Goal: Find specific page/section: Find specific page/section

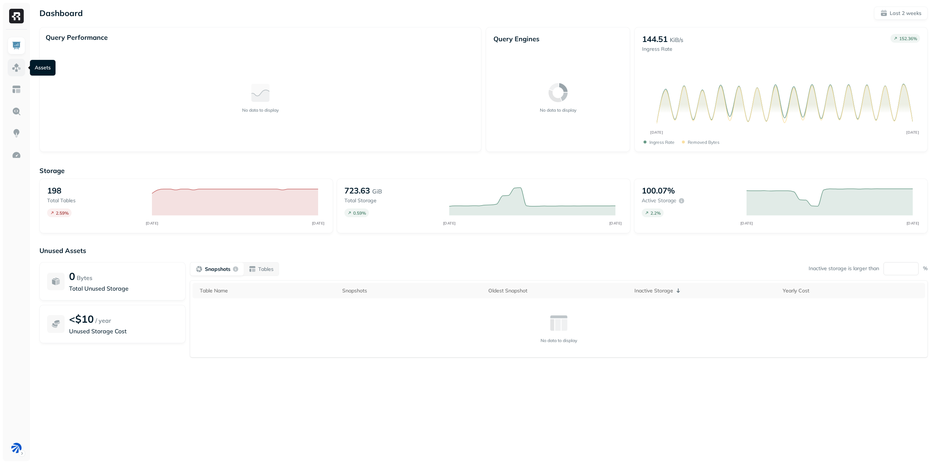
click at [17, 62] on link at bounding box center [17, 68] width 18 height 18
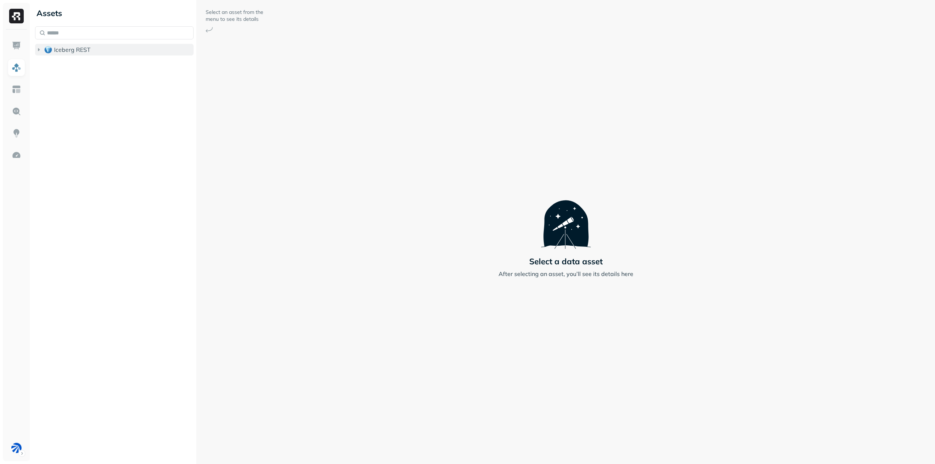
click at [84, 51] on span "Iceberg REST" at bounding box center [72, 49] width 37 height 7
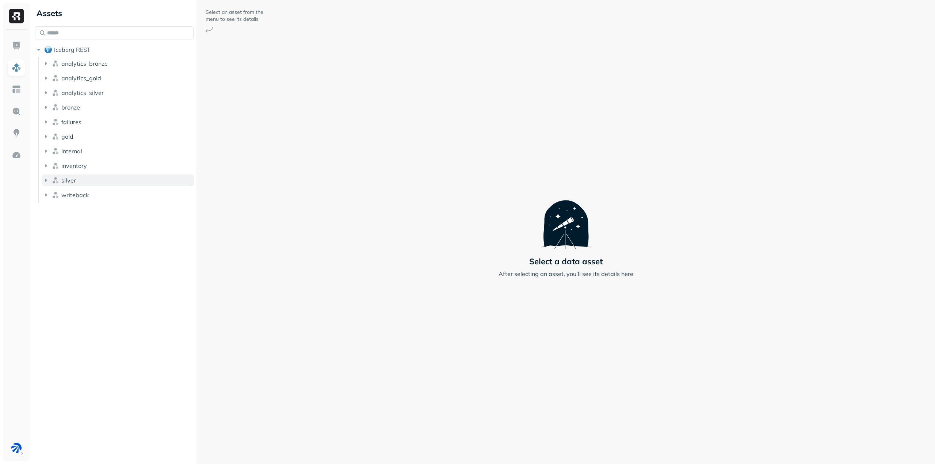
click at [84, 177] on button "silver" at bounding box center [118, 181] width 152 height 12
click at [84, 193] on p "( 5 )" at bounding box center [82, 194] width 7 height 7
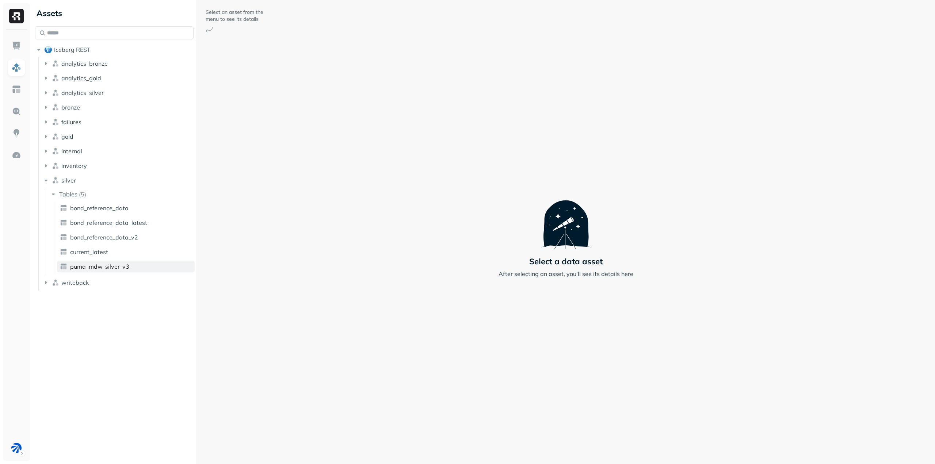
click at [110, 270] on link "puma_mdw_silver_v3" at bounding box center [126, 267] width 138 height 12
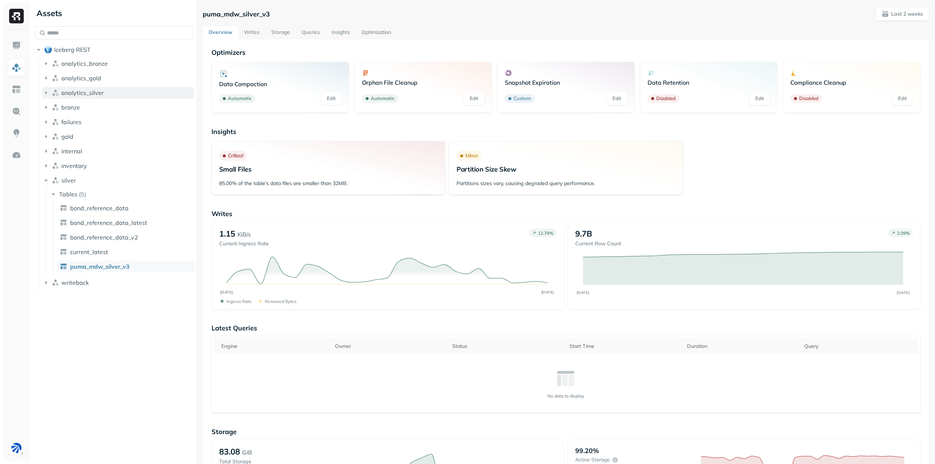
click at [47, 96] on icon "button" at bounding box center [45, 92] width 7 height 7
click at [54, 107] on icon "button" at bounding box center [54, 106] width 2 height 3
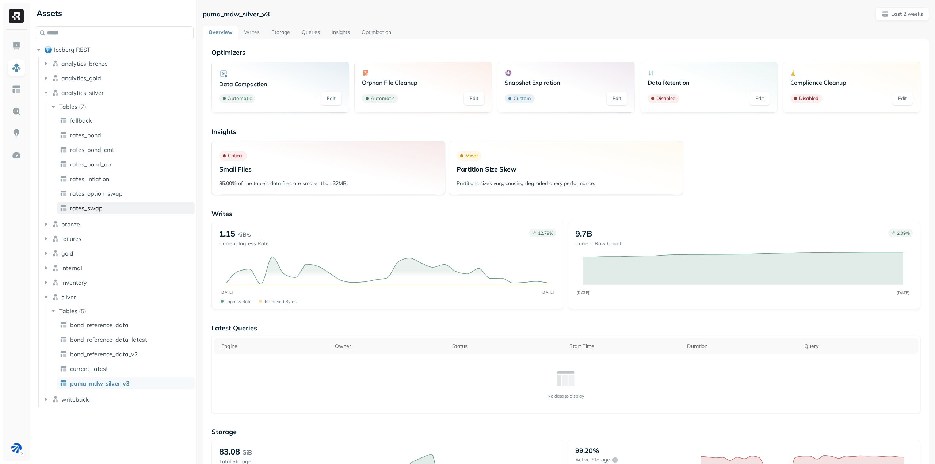
click at [97, 208] on span "rates_swap" at bounding box center [86, 208] width 33 height 7
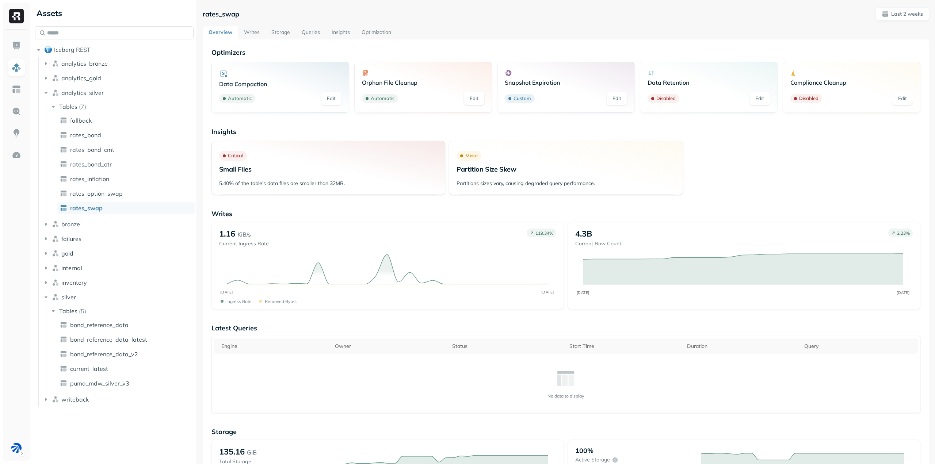
click at [280, 35] on link "Storage" at bounding box center [281, 32] width 30 height 13
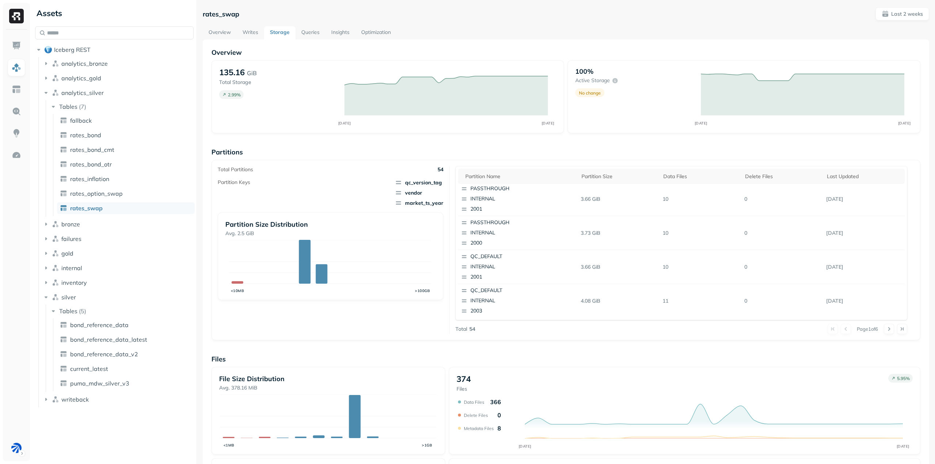
drag, startPoint x: 791, startPoint y: 4, endPoint x: 25, endPoint y: 453, distance: 888.2
click at [26, 453] on div at bounding box center [16, 246] width 27 height 432
click at [22, 454] on html "Assets Iceberg REST analytics_bronze analytics_gold analytics_silver Tables ( 7…" at bounding box center [467, 232] width 935 height 464
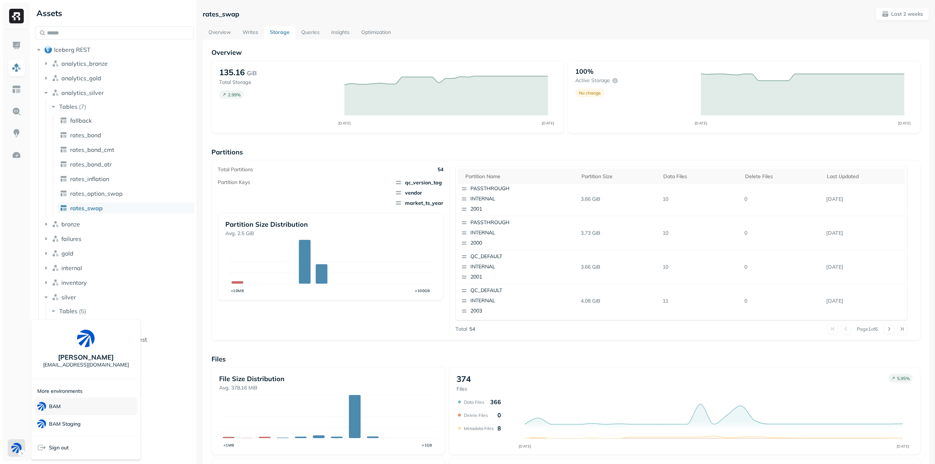
click at [68, 404] on div "BAM" at bounding box center [85, 407] width 103 height 18
